Goal: Information Seeking & Learning: Learn about a topic

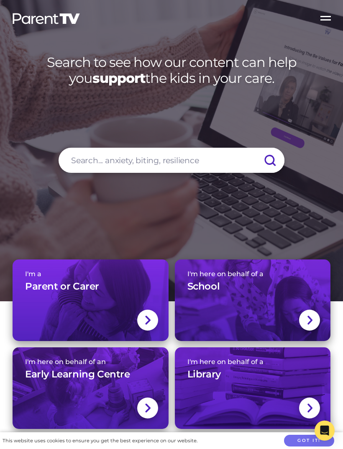
click at [188, 170] on input "search" at bounding box center [172, 160] width 226 height 25
type input "Biting"
click at [270, 167] on input "submit" at bounding box center [269, 160] width 29 height 25
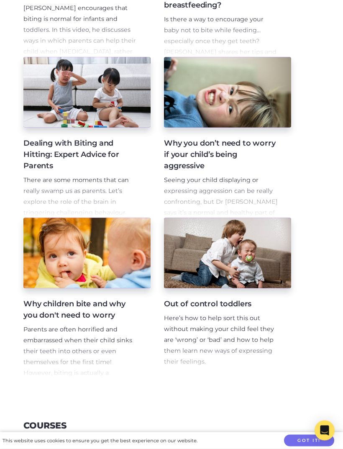
scroll to position [280, 0]
